Goal: Transaction & Acquisition: Purchase product/service

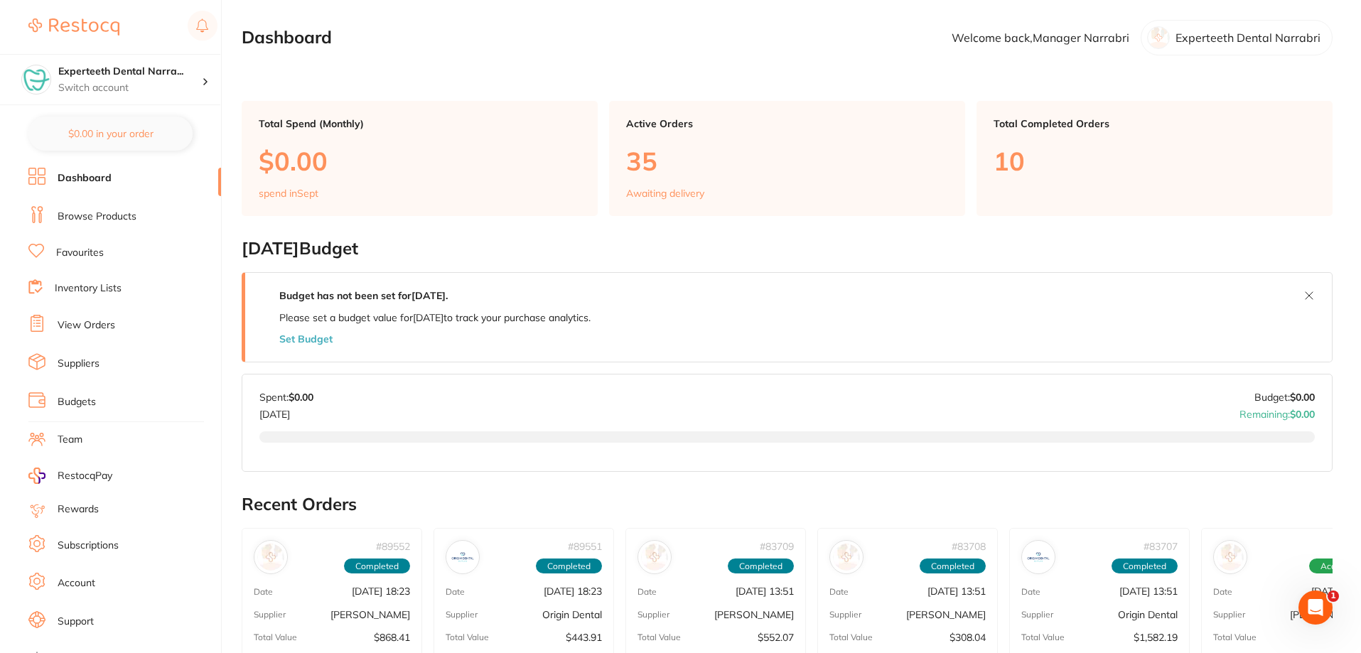
click at [75, 202] on ul "Dashboard Browse Products Favourites Inventory Lists View Orders Suppliers Budg…" at bounding box center [124, 413] width 193 height 491
click at [76, 211] on link "Browse Products" at bounding box center [97, 217] width 79 height 14
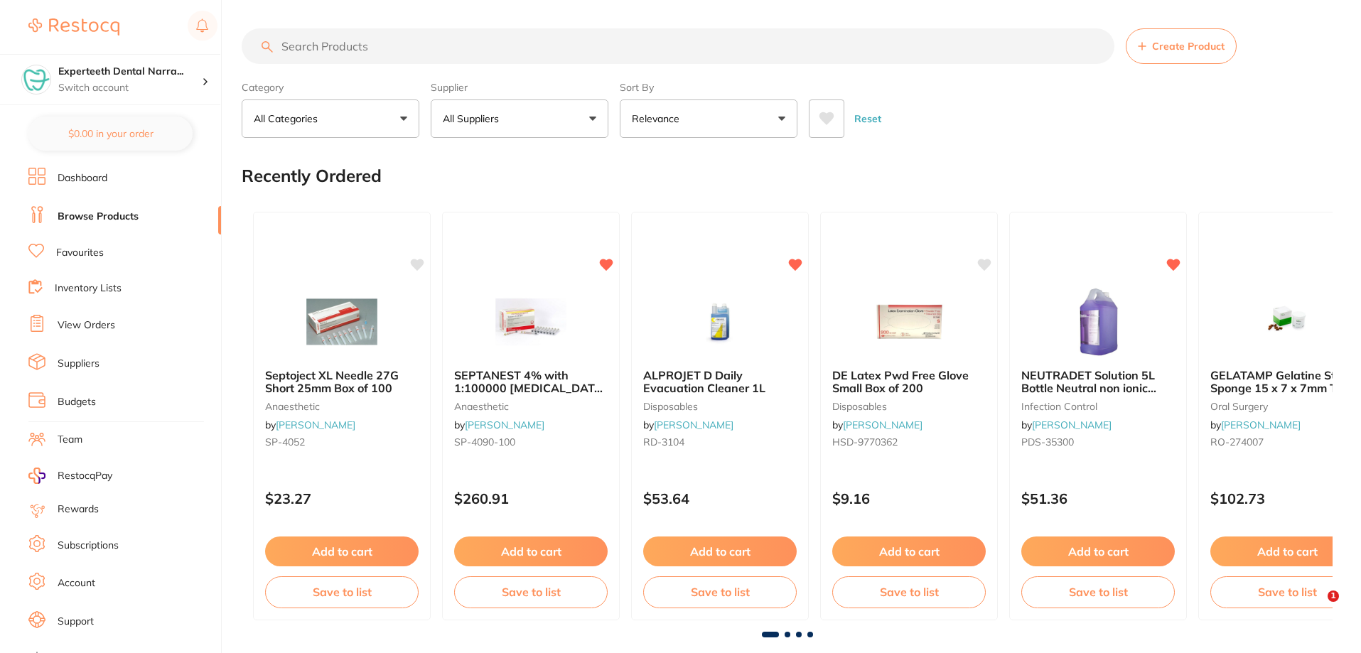
click at [355, 42] on input "search" at bounding box center [678, 46] width 873 height 36
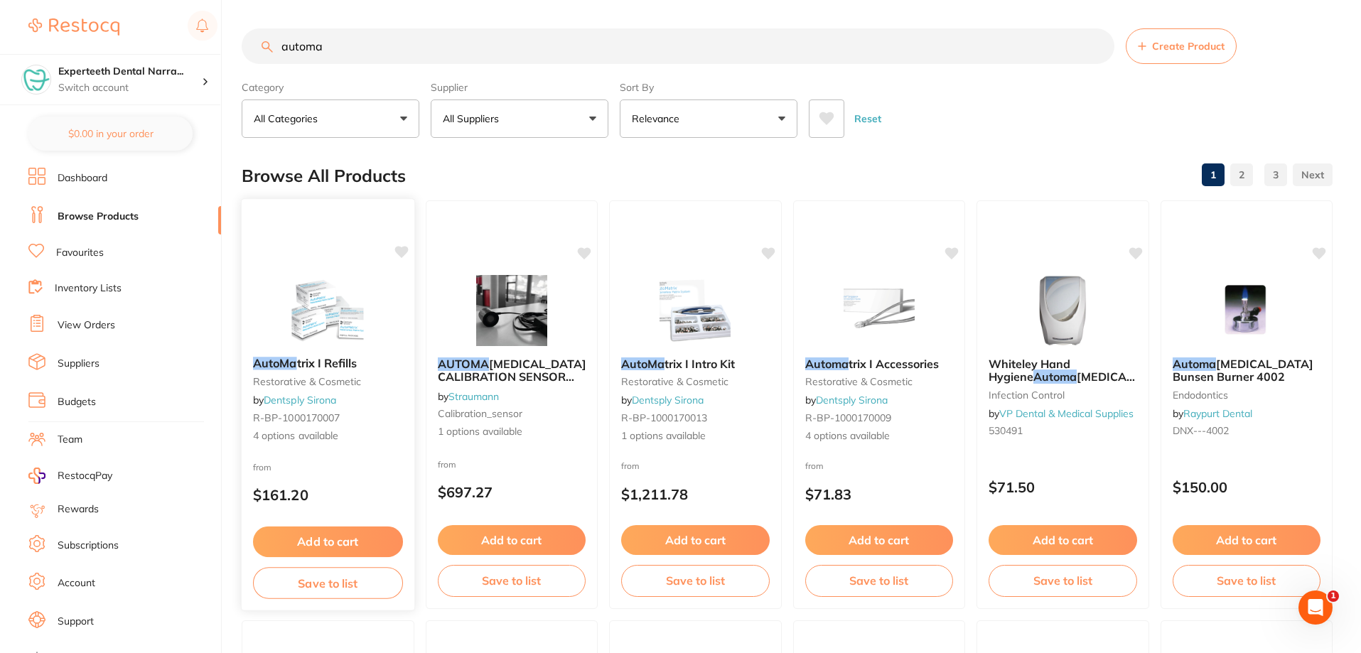
click at [295, 353] on div "AutoMa trix I Refills restorative & cosmetic by Dentsply Sirona R-BP-1000170007…" at bounding box center [328, 400] width 173 height 109
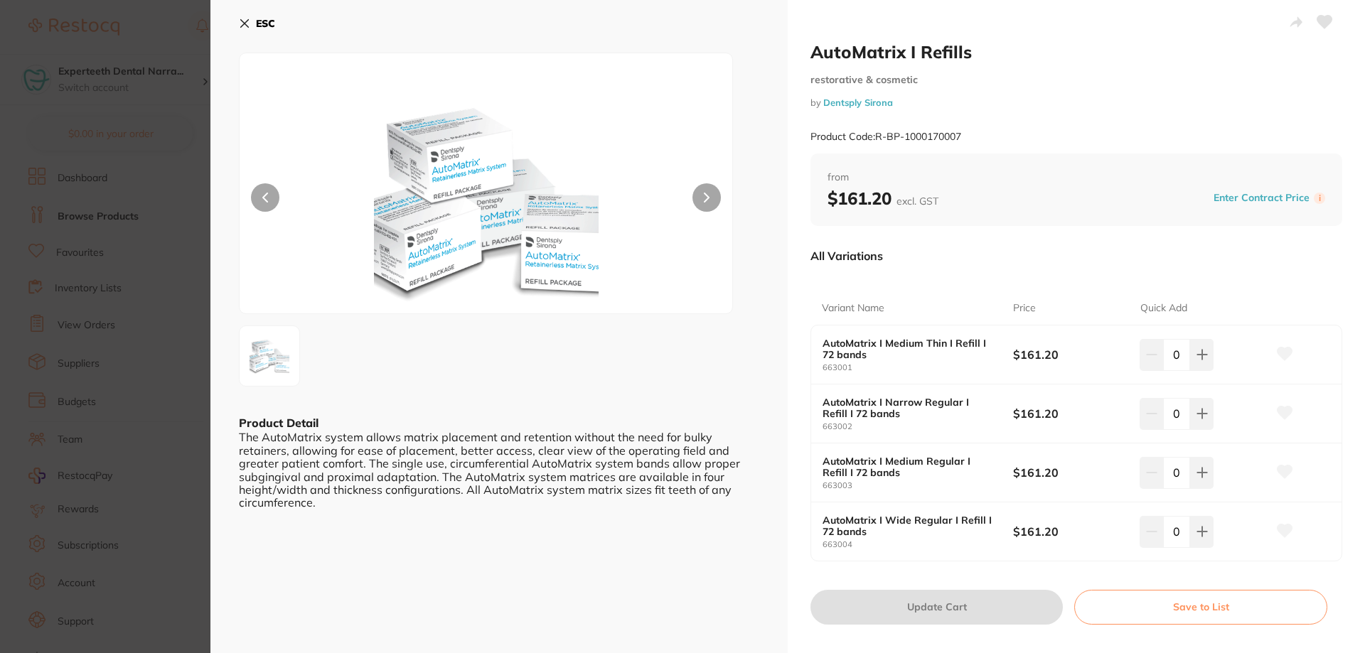
click at [712, 187] on button at bounding box center [706, 197] width 28 height 28
click at [1256, 44] on h2 "AutoMatrix I Refills" at bounding box center [1076, 51] width 532 height 21
click at [82, 176] on section "AutoMatrix I Refills restorative & cosmetic by Dentsply Sirona Product Code: R-…" at bounding box center [682, 326] width 1365 height 653
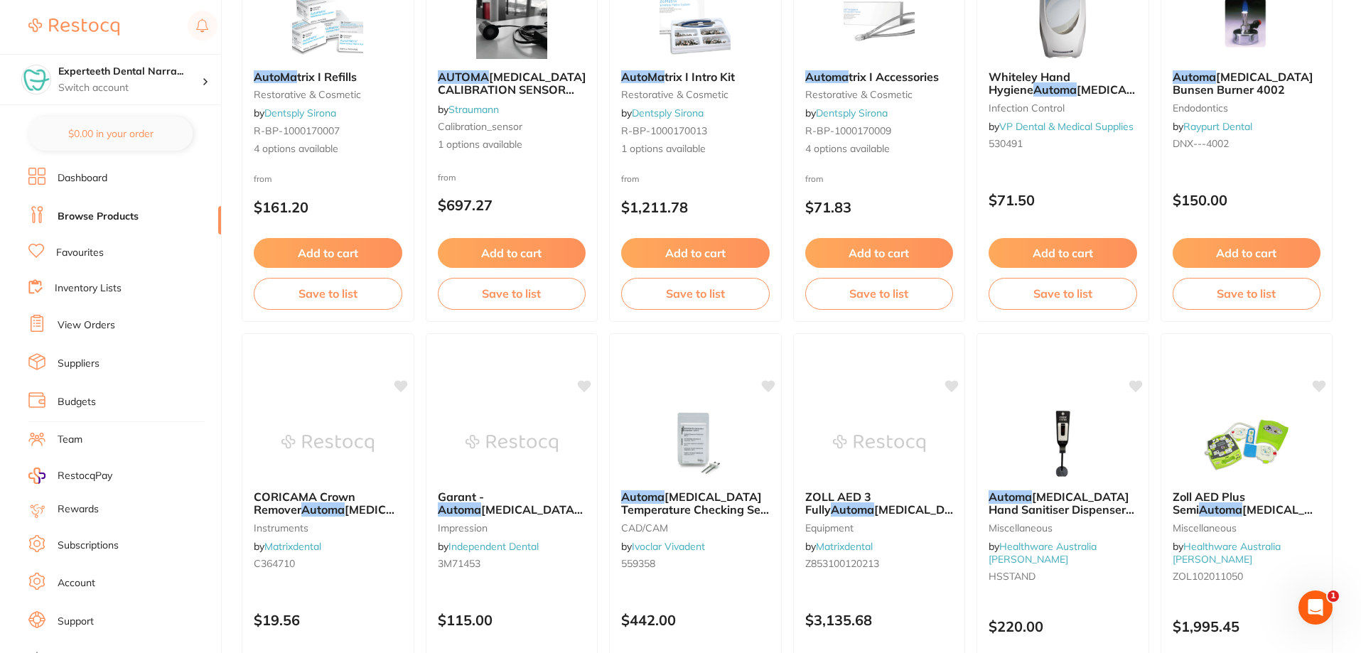
scroll to position [74, 0]
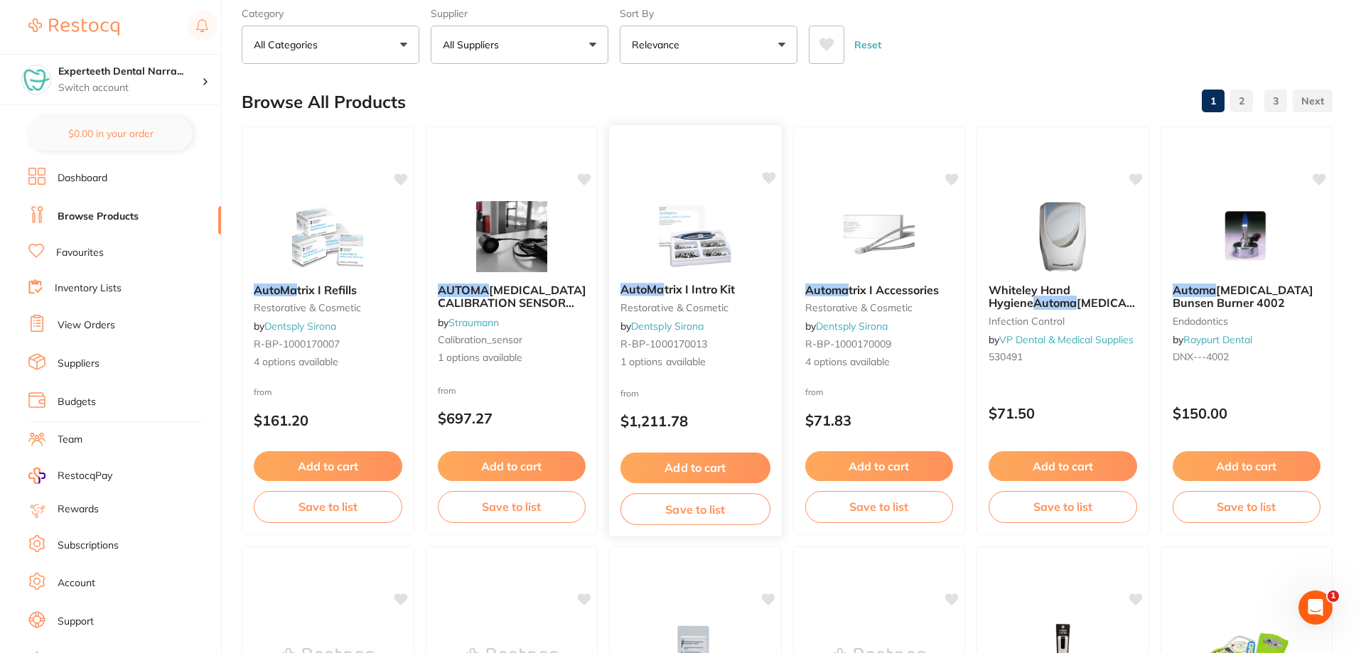
click at [702, 215] on img at bounding box center [695, 236] width 93 height 72
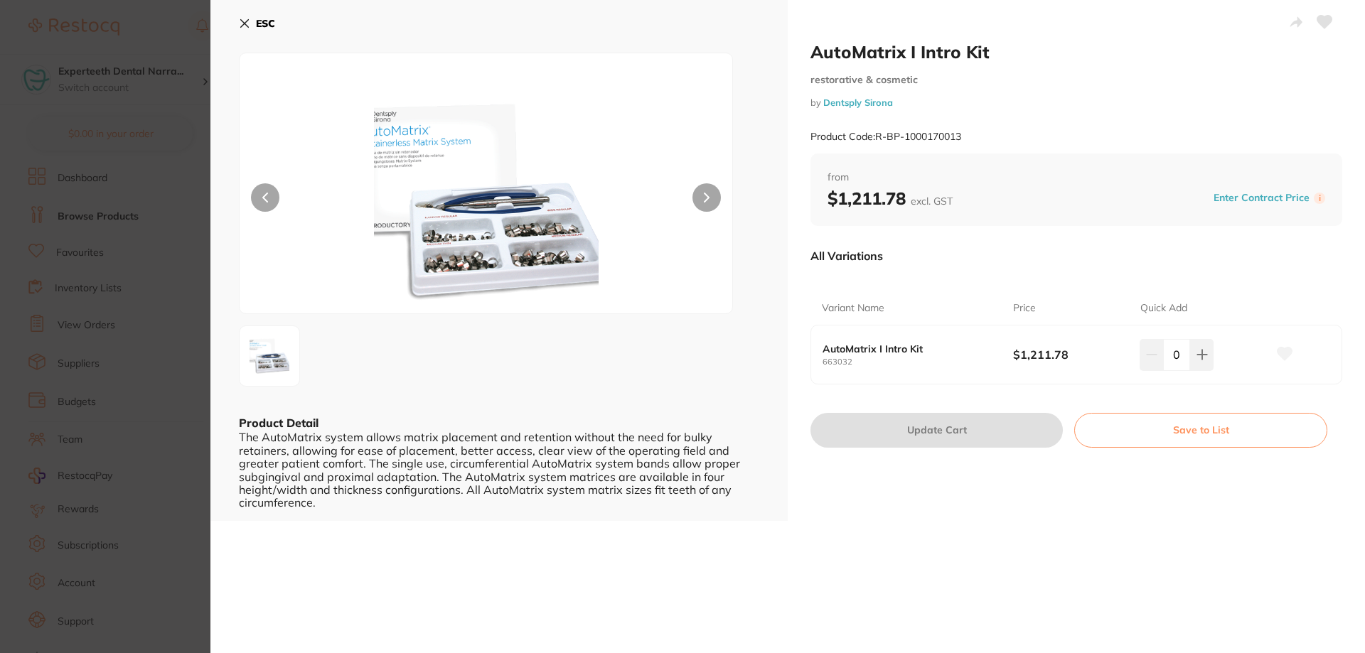
click at [705, 184] on button at bounding box center [706, 197] width 28 height 28
click at [537, 562] on div "AutoMatrix I Intro Kit restorative & cosmetic by Dentsply Sirona Product Code: …" at bounding box center [787, 326] width 1155 height 653
click at [252, 23] on button "ESC" at bounding box center [257, 23] width 36 height 24
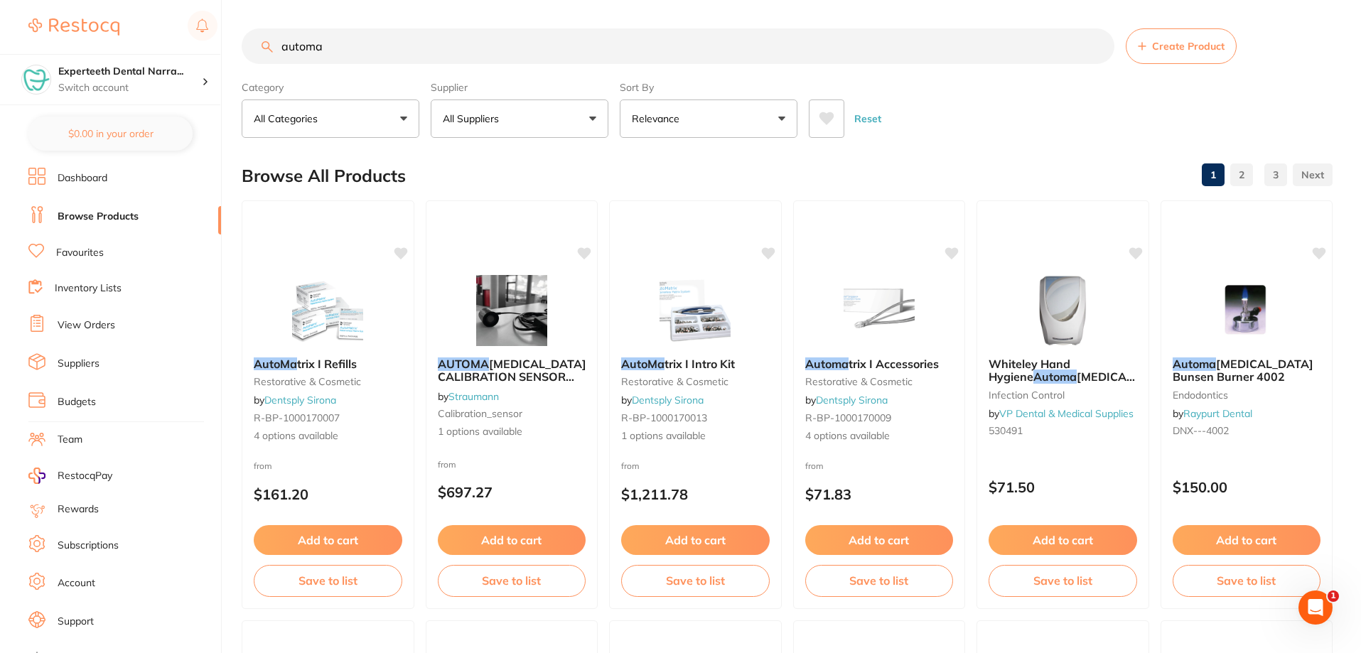
click at [357, 59] on input "automa" at bounding box center [678, 46] width 873 height 36
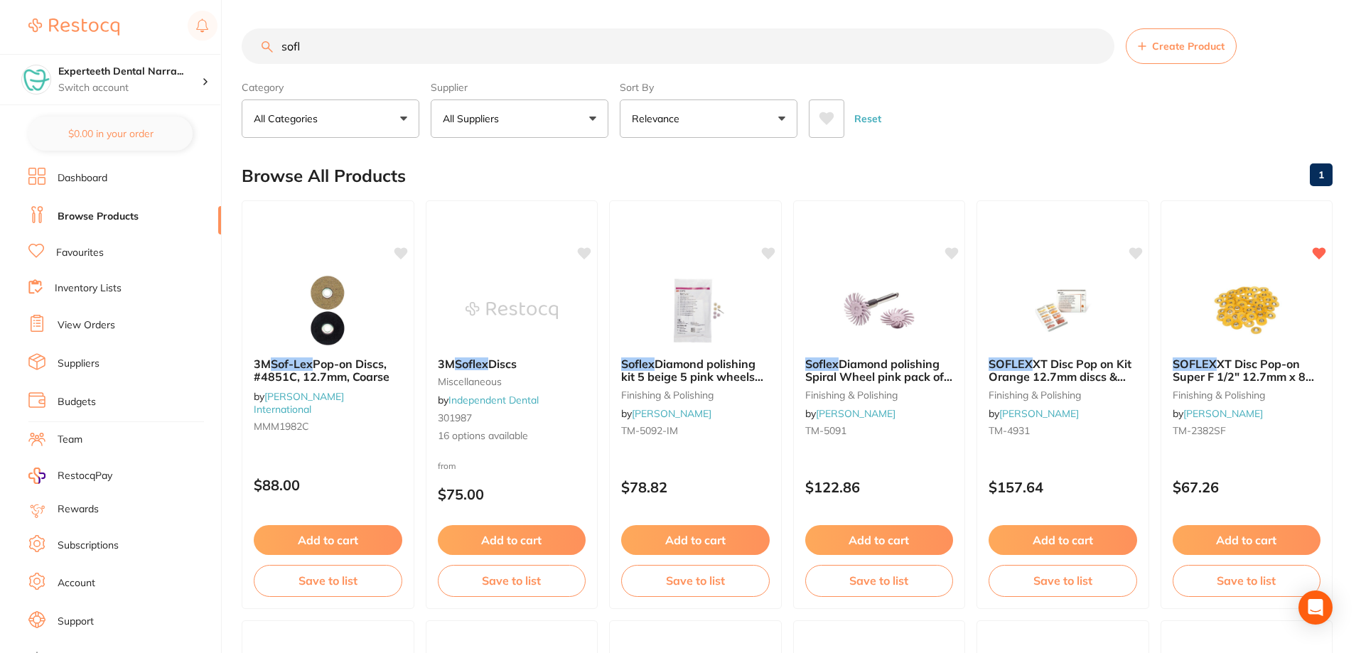
type input "sofle"
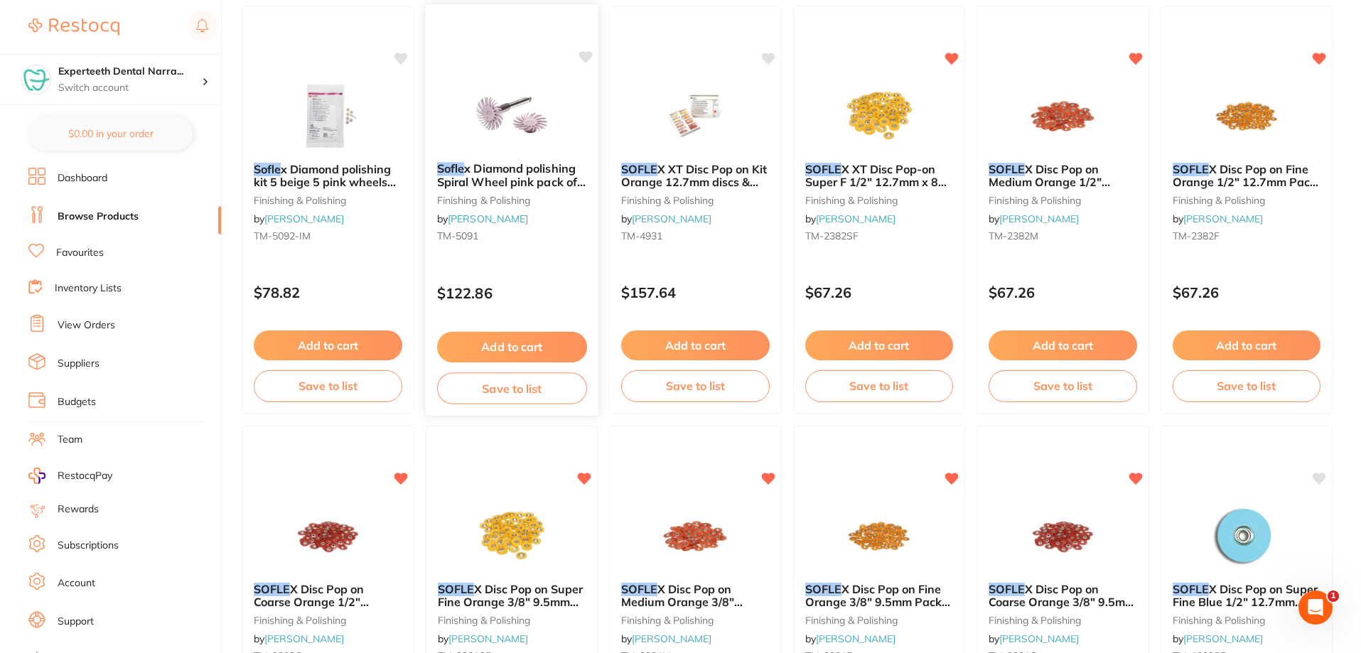
scroll to position [640, 0]
